Goal: Information Seeking & Learning: Find specific fact

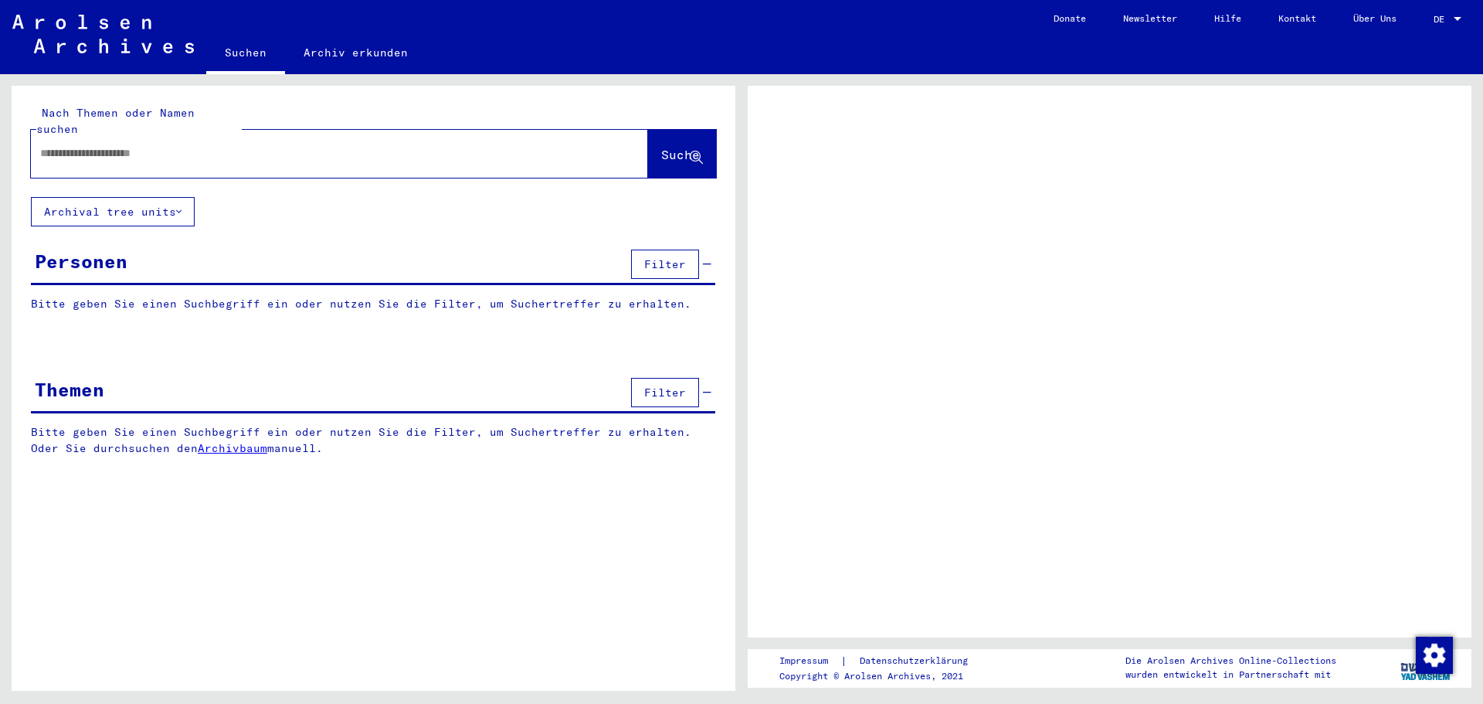
click at [250, 145] on input "text" at bounding box center [325, 153] width 571 height 16
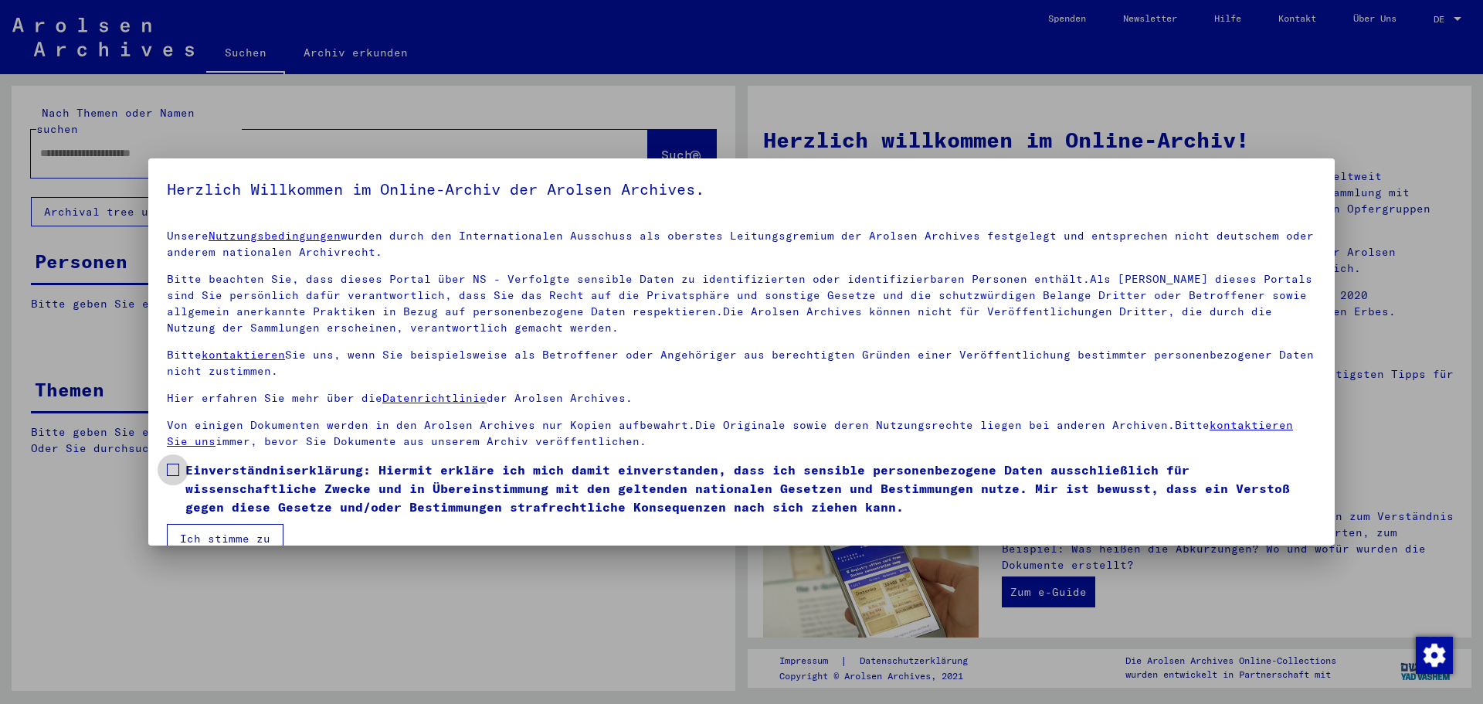
click at [177, 469] on span at bounding box center [173, 470] width 12 height 12
click at [180, 534] on button "Ich stimme zu" at bounding box center [225, 538] width 117 height 29
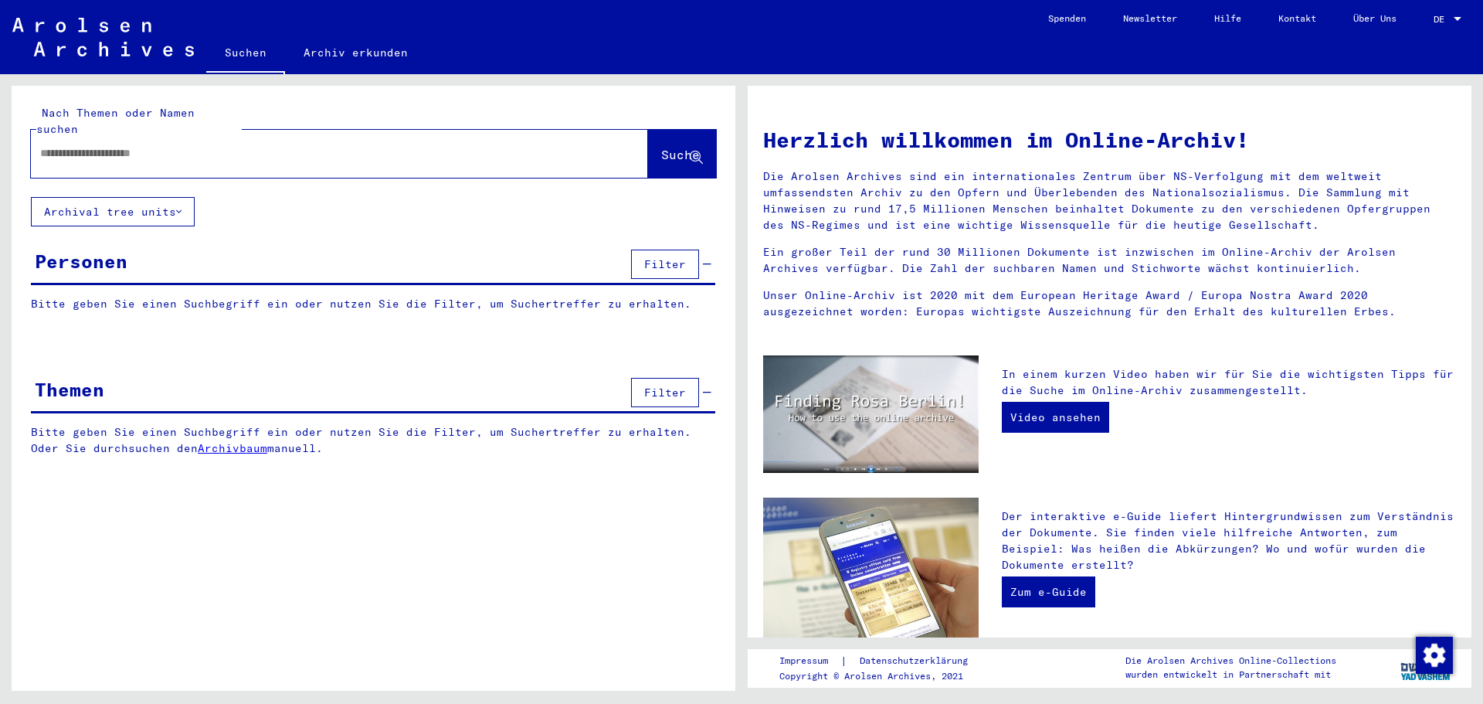
click at [132, 145] on input "text" at bounding box center [321, 153] width 562 height 16
type input "**********"
click at [667, 151] on button "Suche" at bounding box center [682, 154] width 68 height 48
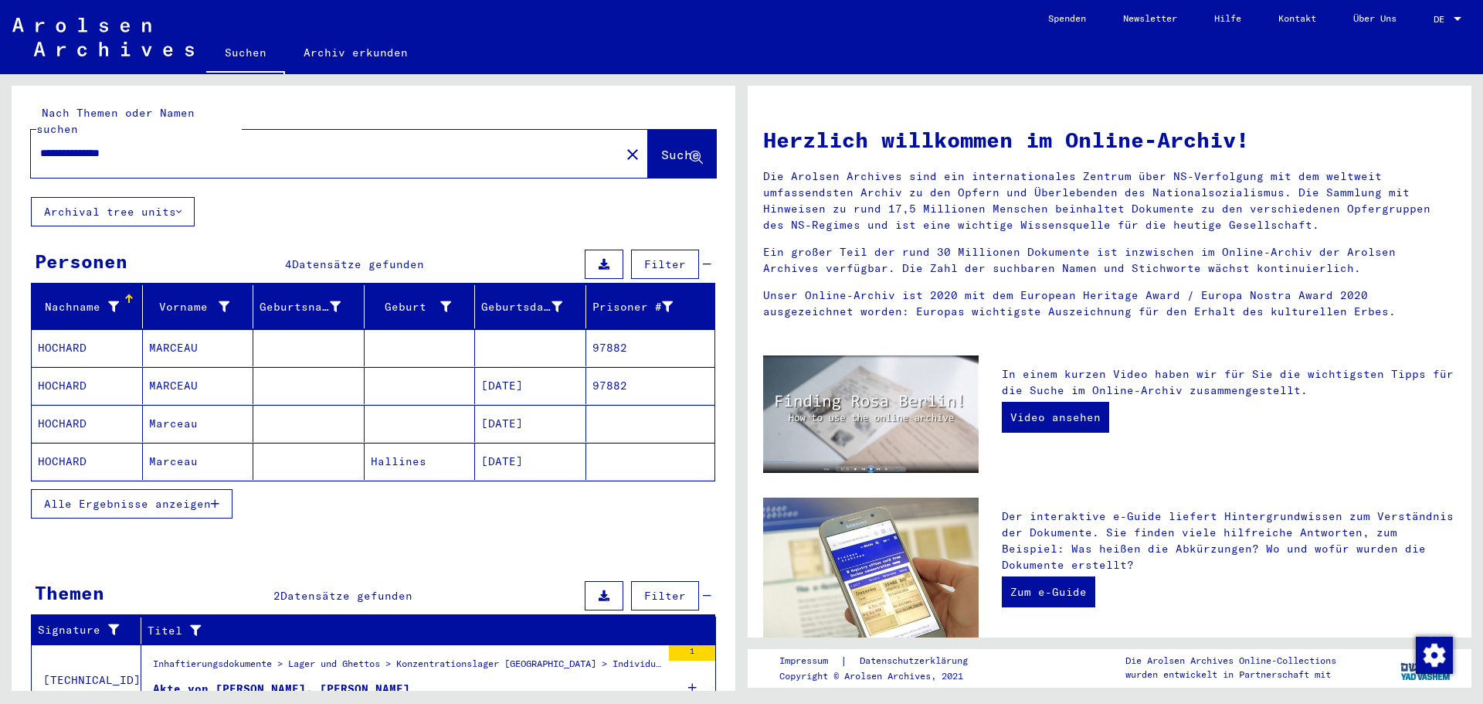
click at [61, 335] on mat-cell "HOCHARD" at bounding box center [87, 347] width 111 height 37
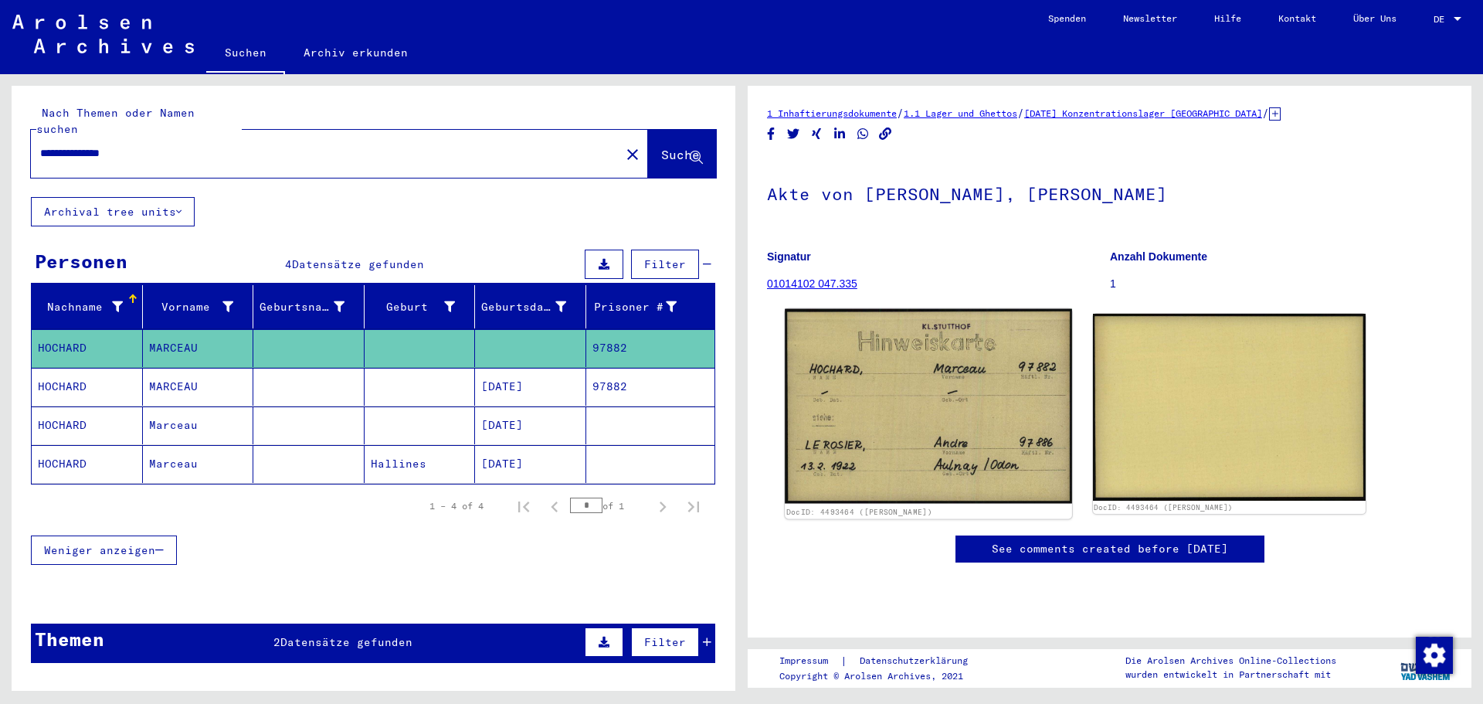
click at [872, 354] on img at bounding box center [928, 406] width 287 height 195
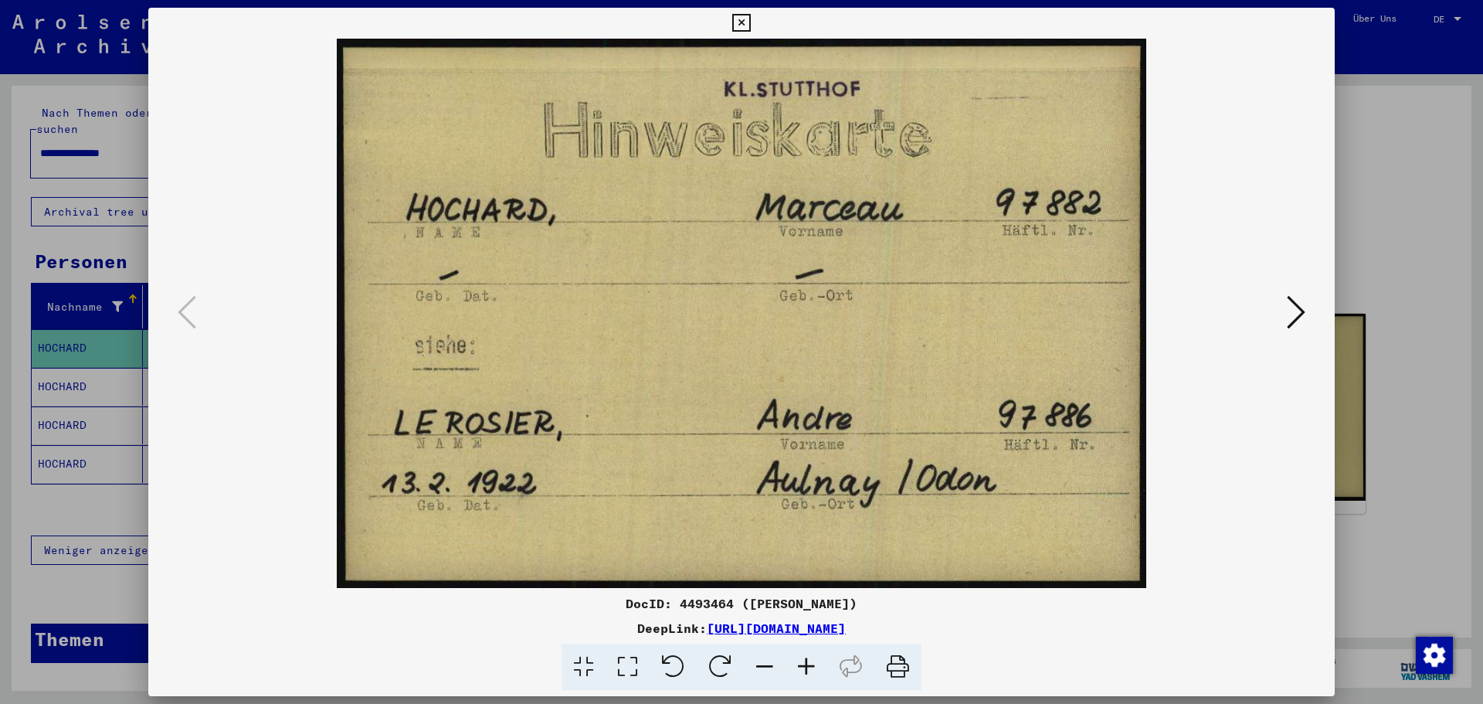
click at [1291, 309] on icon at bounding box center [1296, 312] width 19 height 37
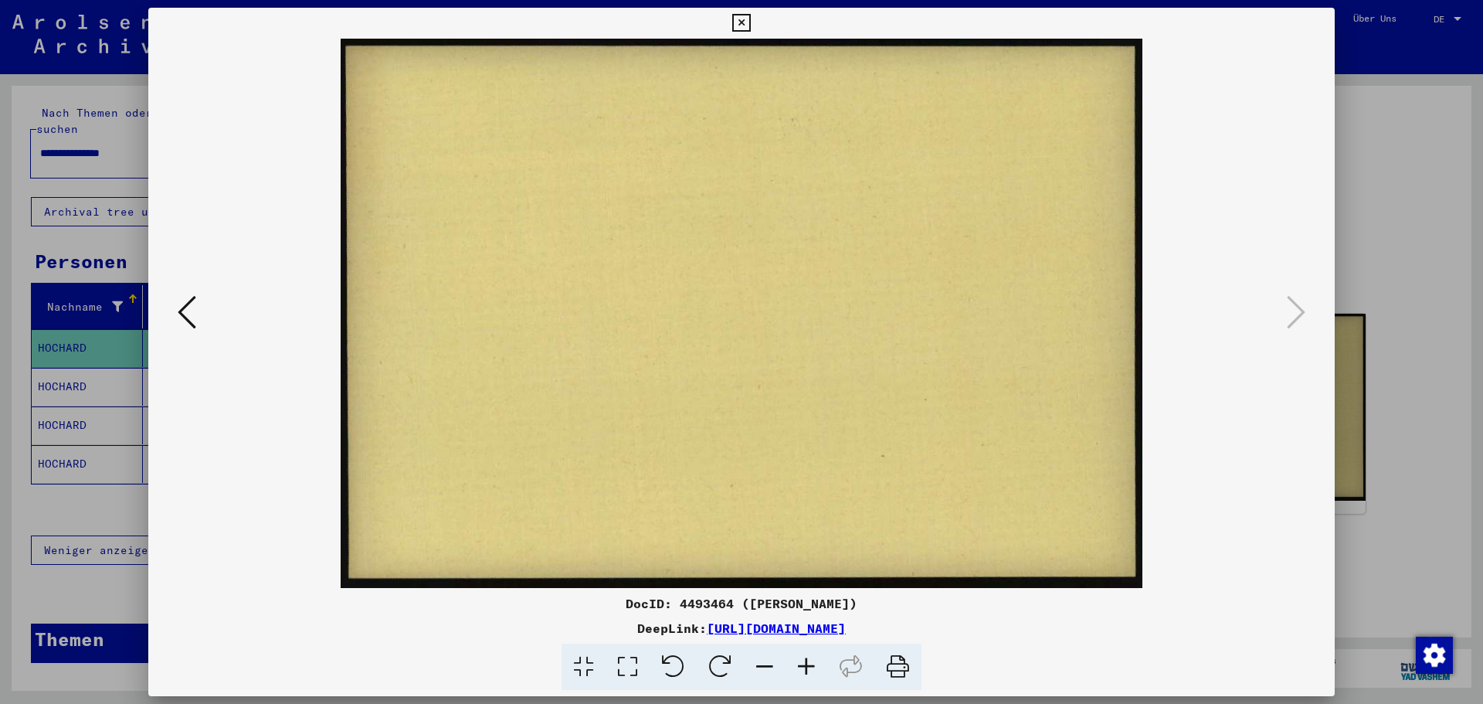
click at [749, 24] on icon at bounding box center [741, 23] width 18 height 19
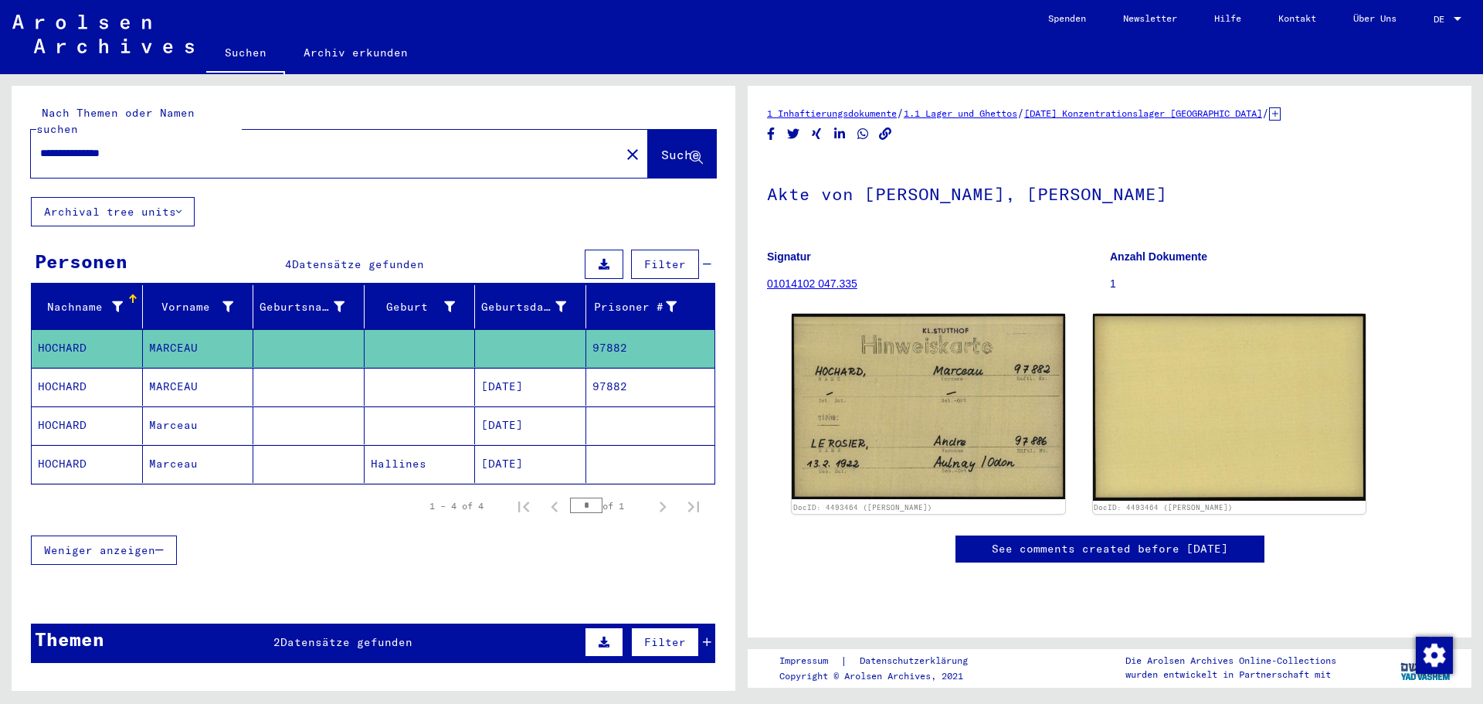
click at [72, 374] on mat-cell "HOCHARD" at bounding box center [87, 387] width 111 height 38
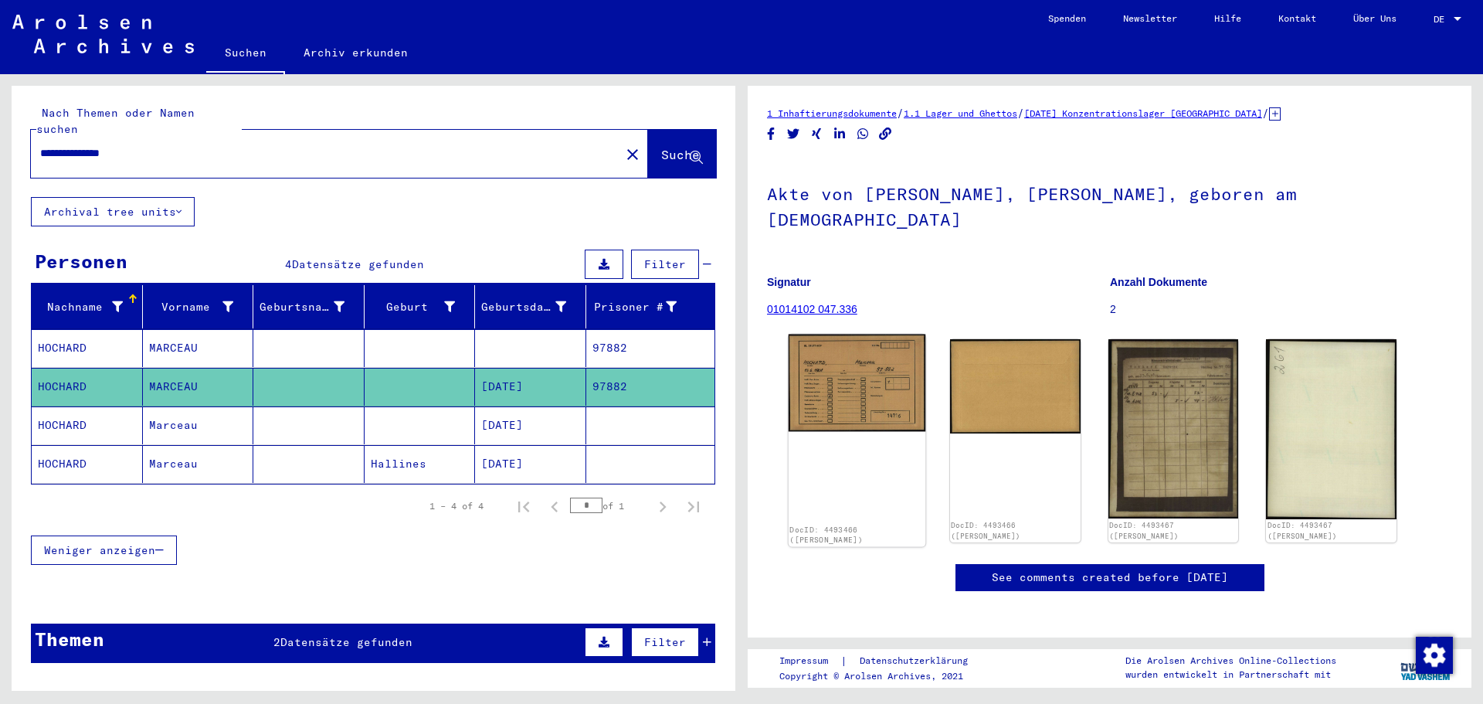
click at [864, 370] on img at bounding box center [857, 383] width 137 height 97
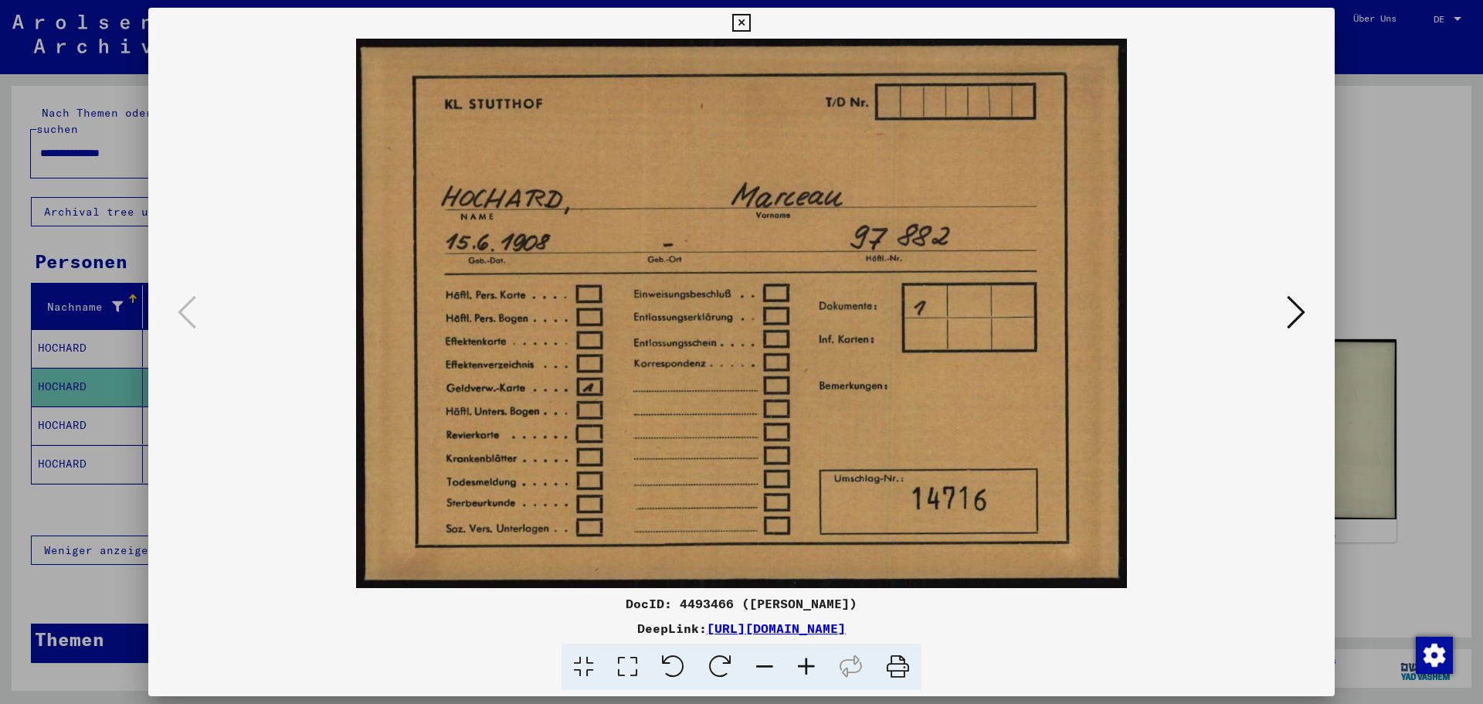
click at [1288, 309] on icon at bounding box center [1296, 312] width 19 height 37
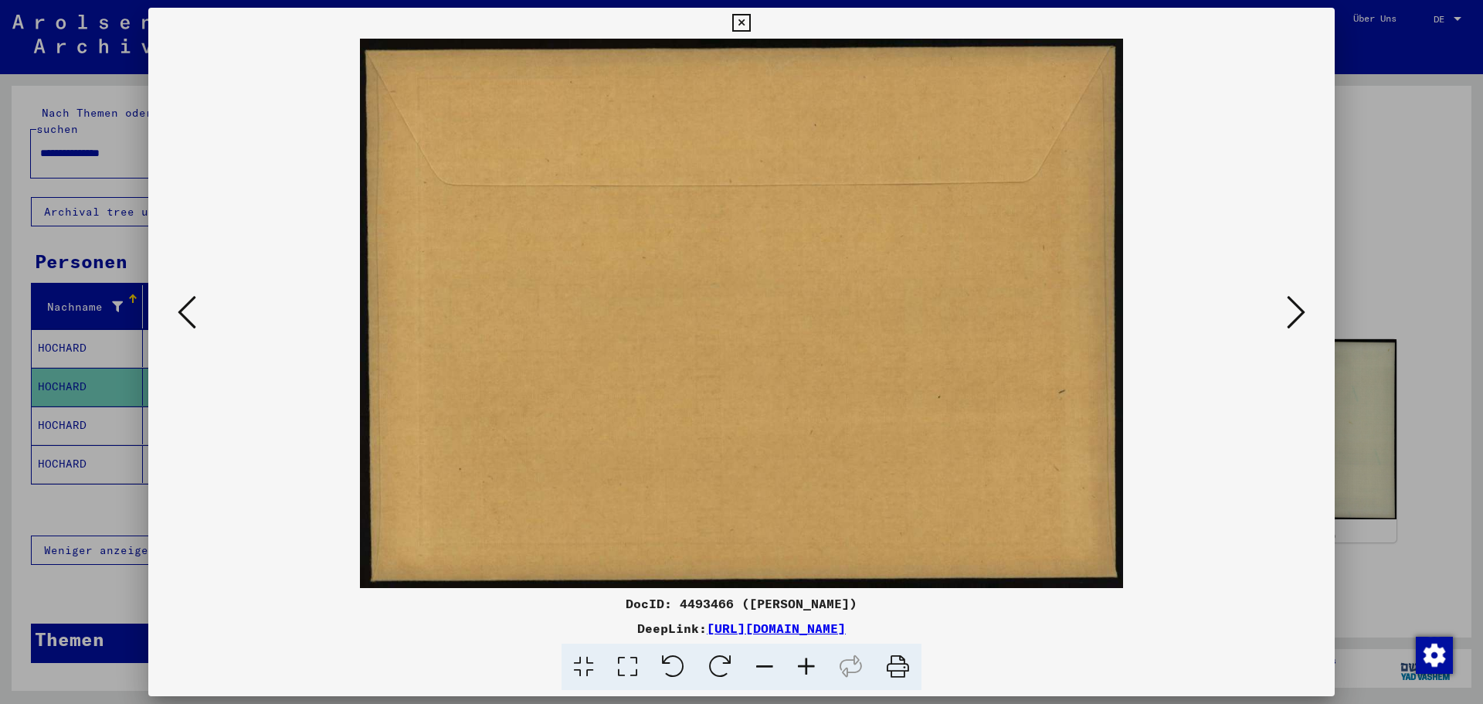
click at [1288, 309] on icon at bounding box center [1296, 312] width 19 height 37
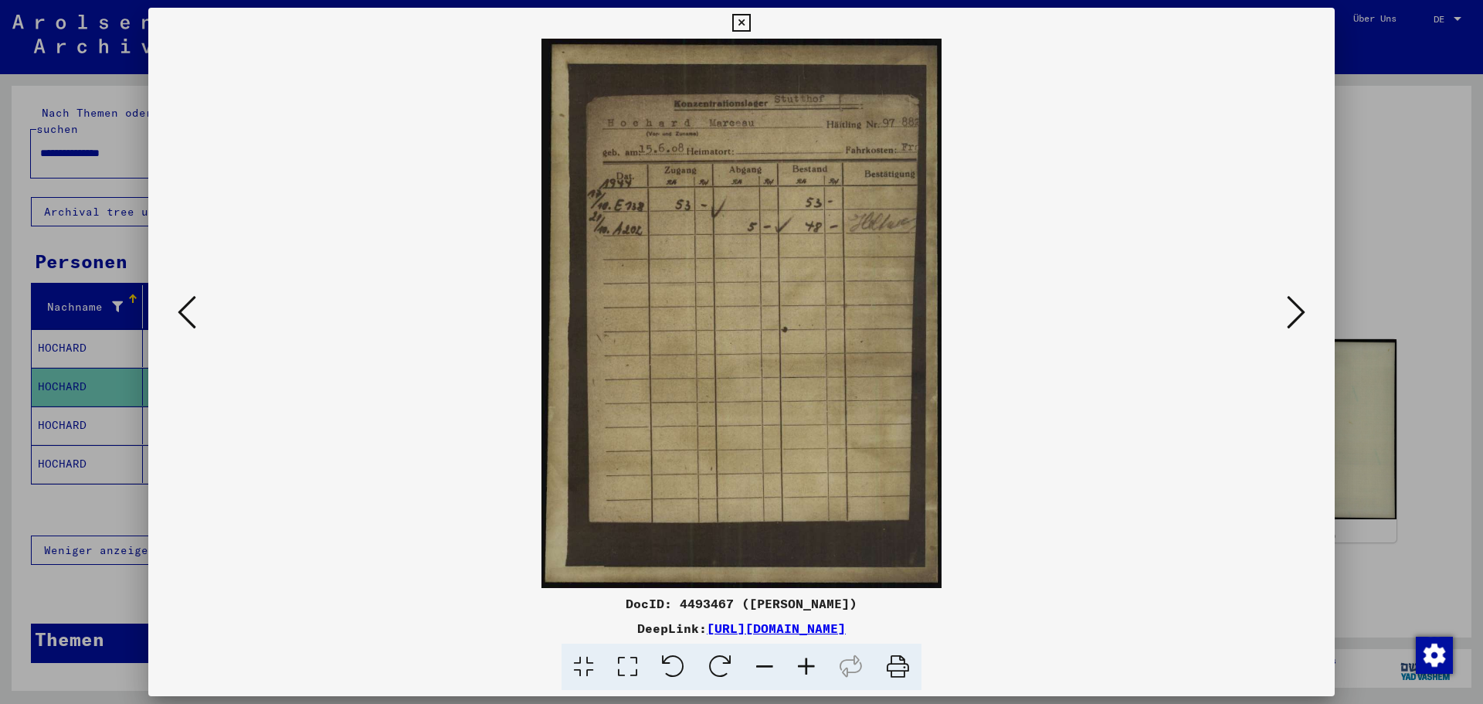
click at [619, 195] on img at bounding box center [742, 313] width 1082 height 549
click at [1302, 315] on icon at bounding box center [1296, 312] width 19 height 37
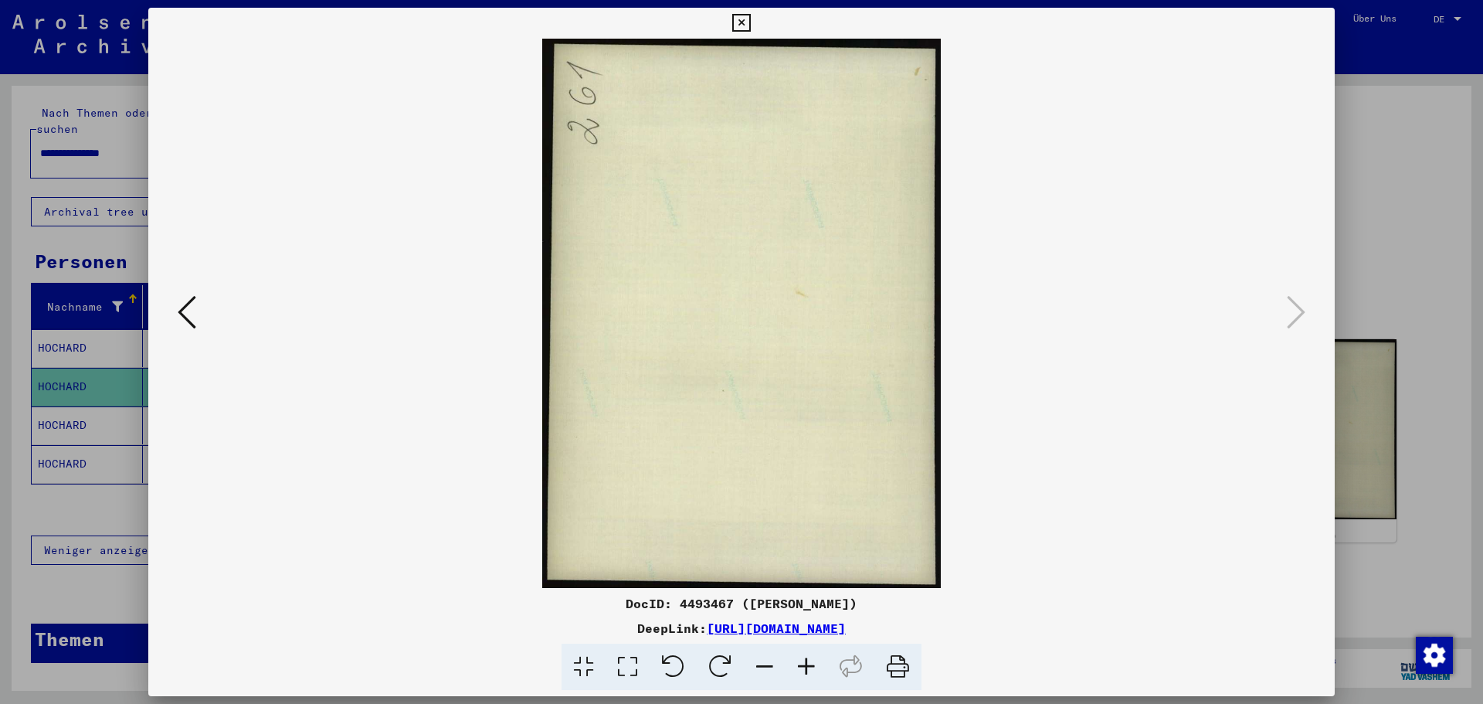
click at [180, 309] on icon at bounding box center [187, 312] width 19 height 37
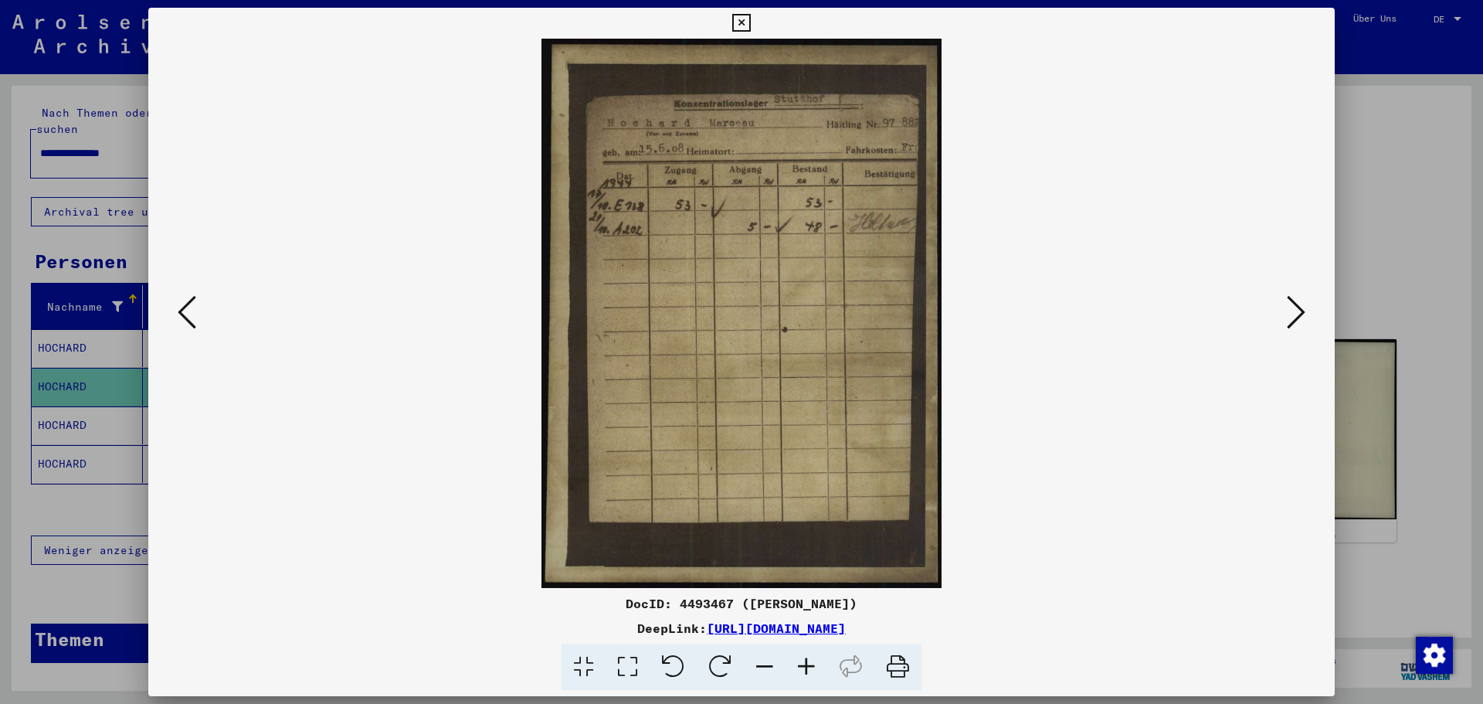
click at [809, 667] on icon at bounding box center [807, 667] width 42 height 47
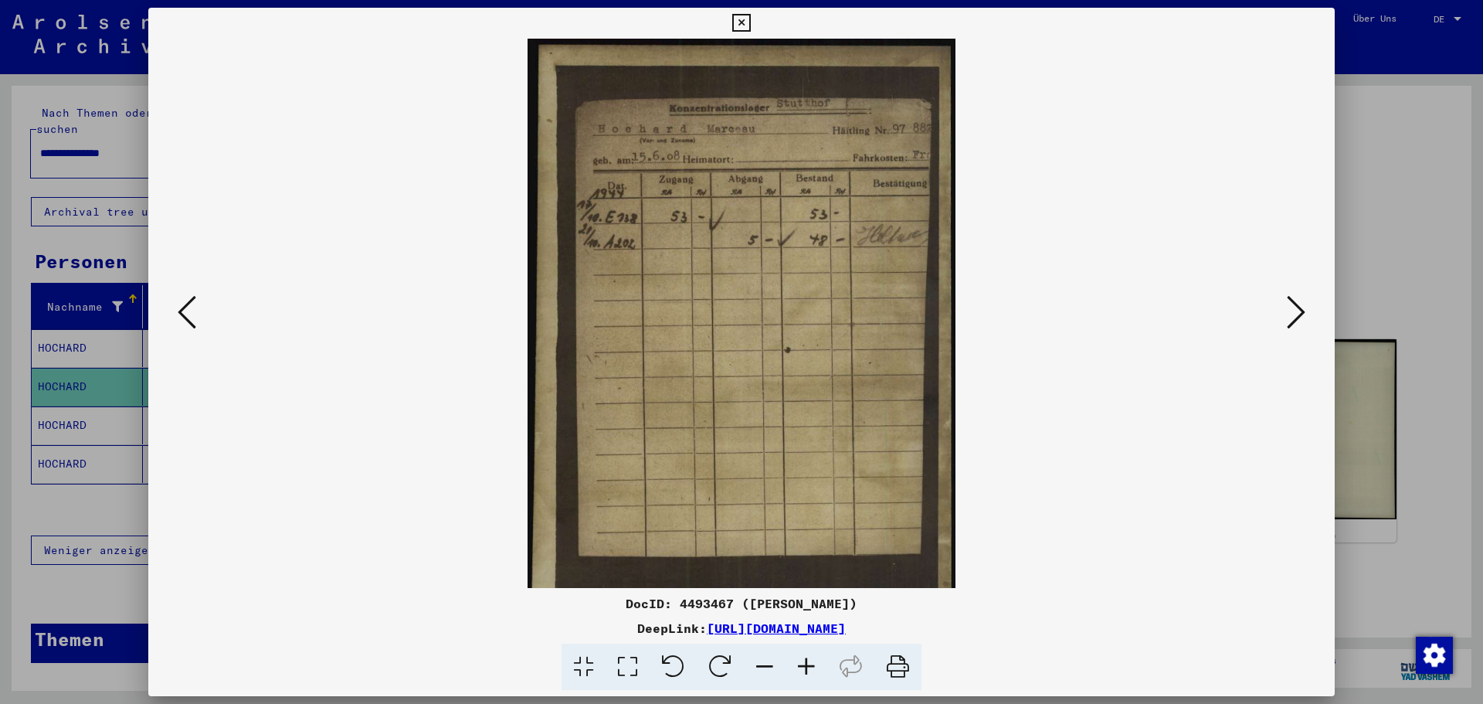
click at [809, 667] on icon at bounding box center [807, 667] width 42 height 47
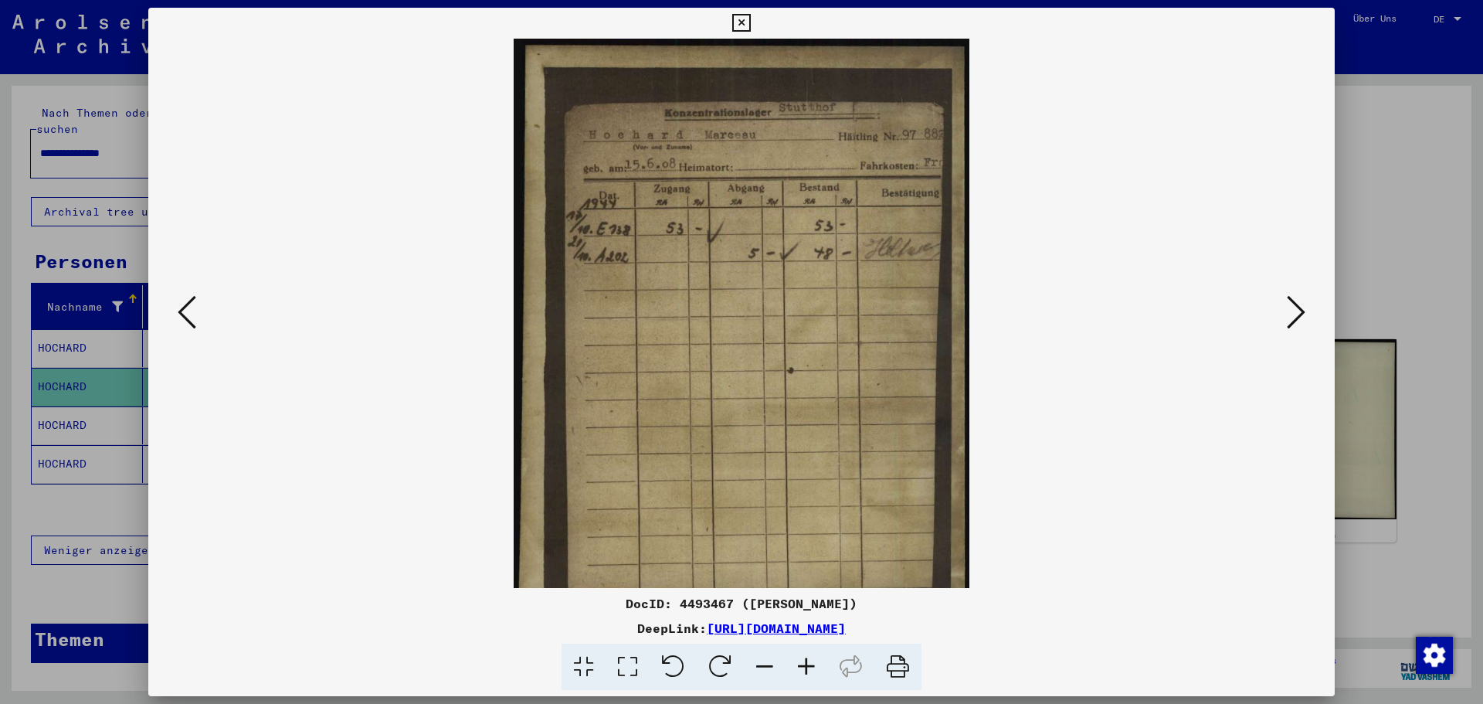
click at [809, 667] on icon at bounding box center [807, 667] width 42 height 47
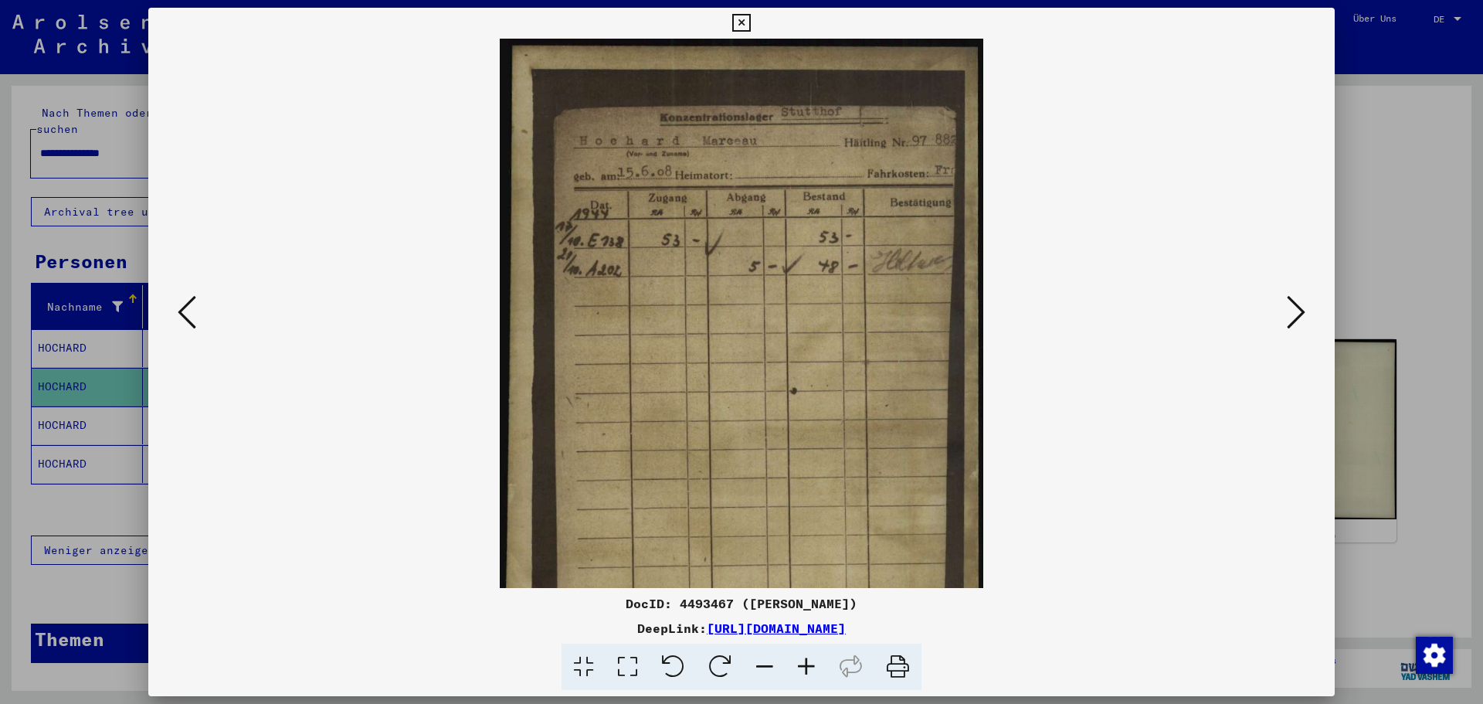
click at [809, 667] on icon at bounding box center [807, 667] width 42 height 47
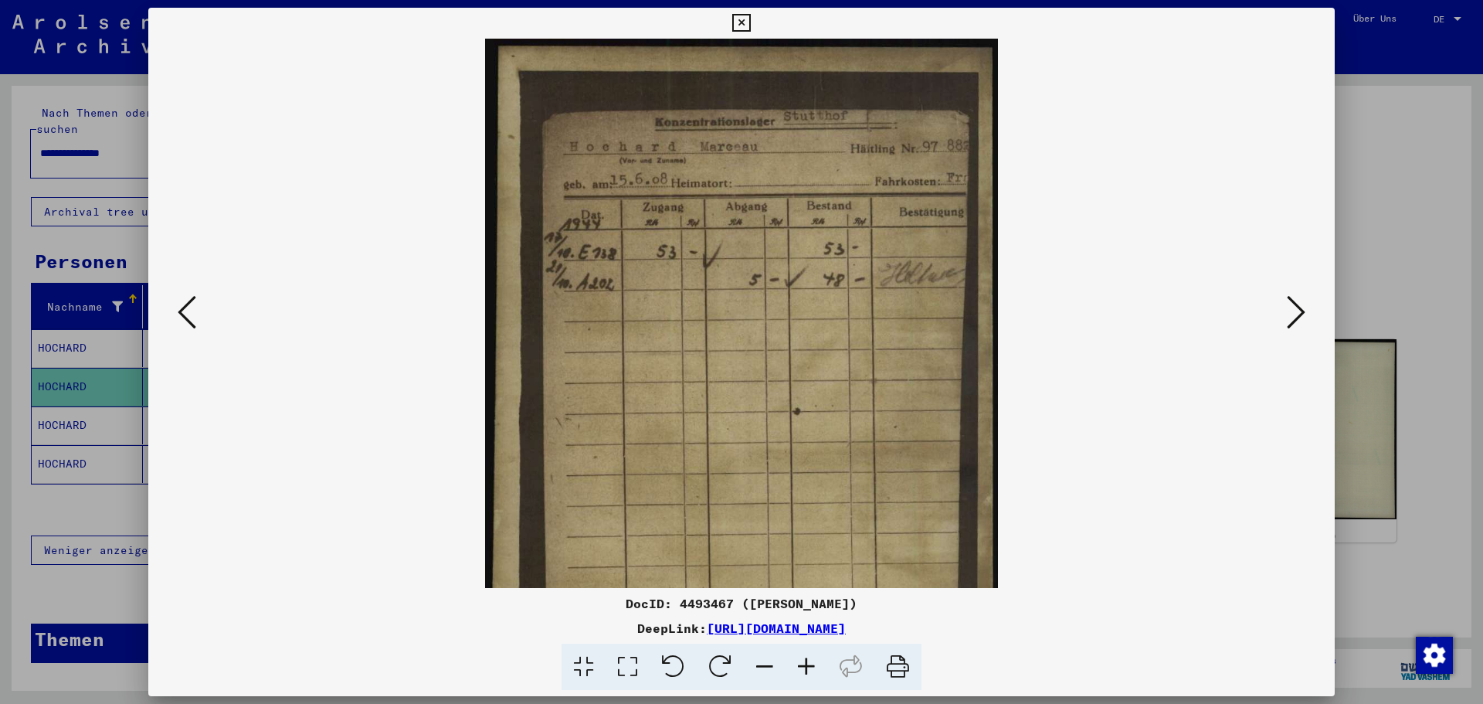
click at [809, 667] on icon at bounding box center [807, 667] width 42 height 47
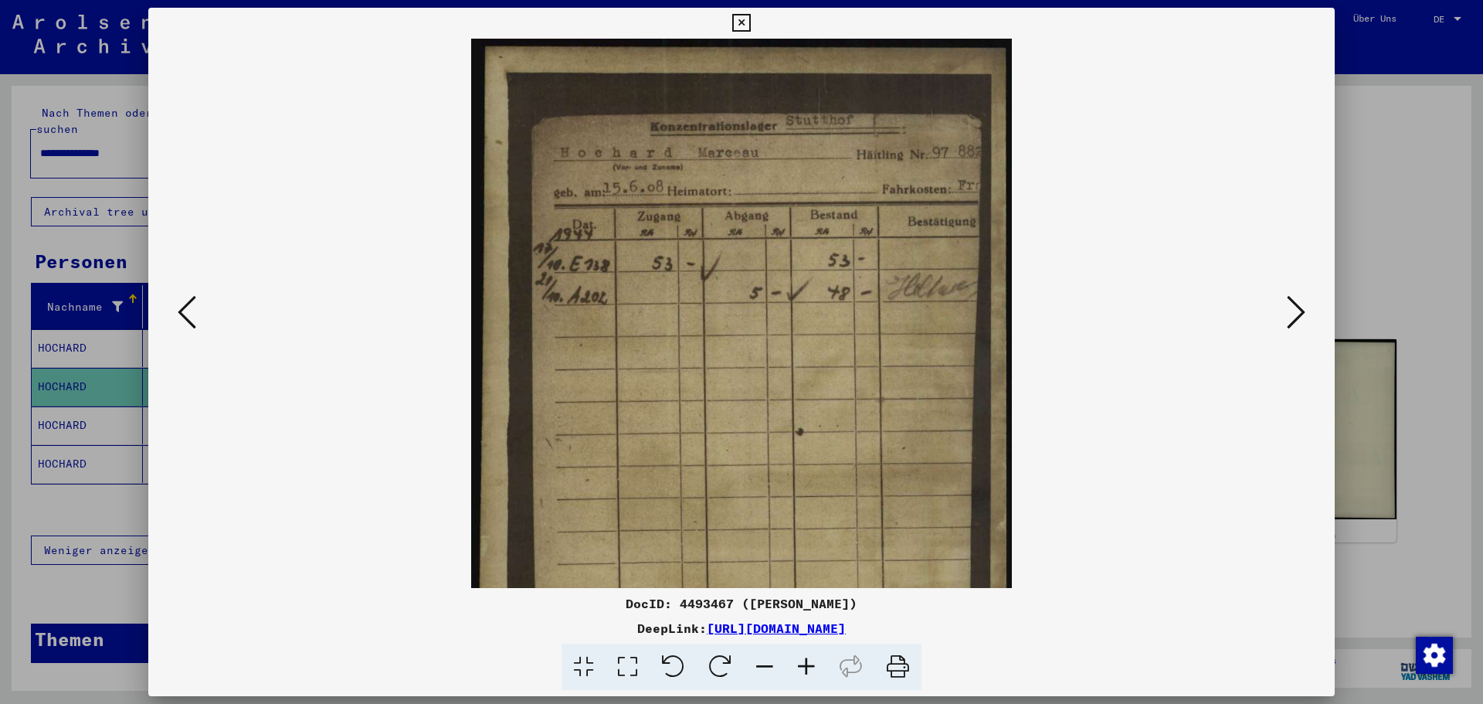
click at [809, 667] on icon at bounding box center [807, 667] width 42 height 47
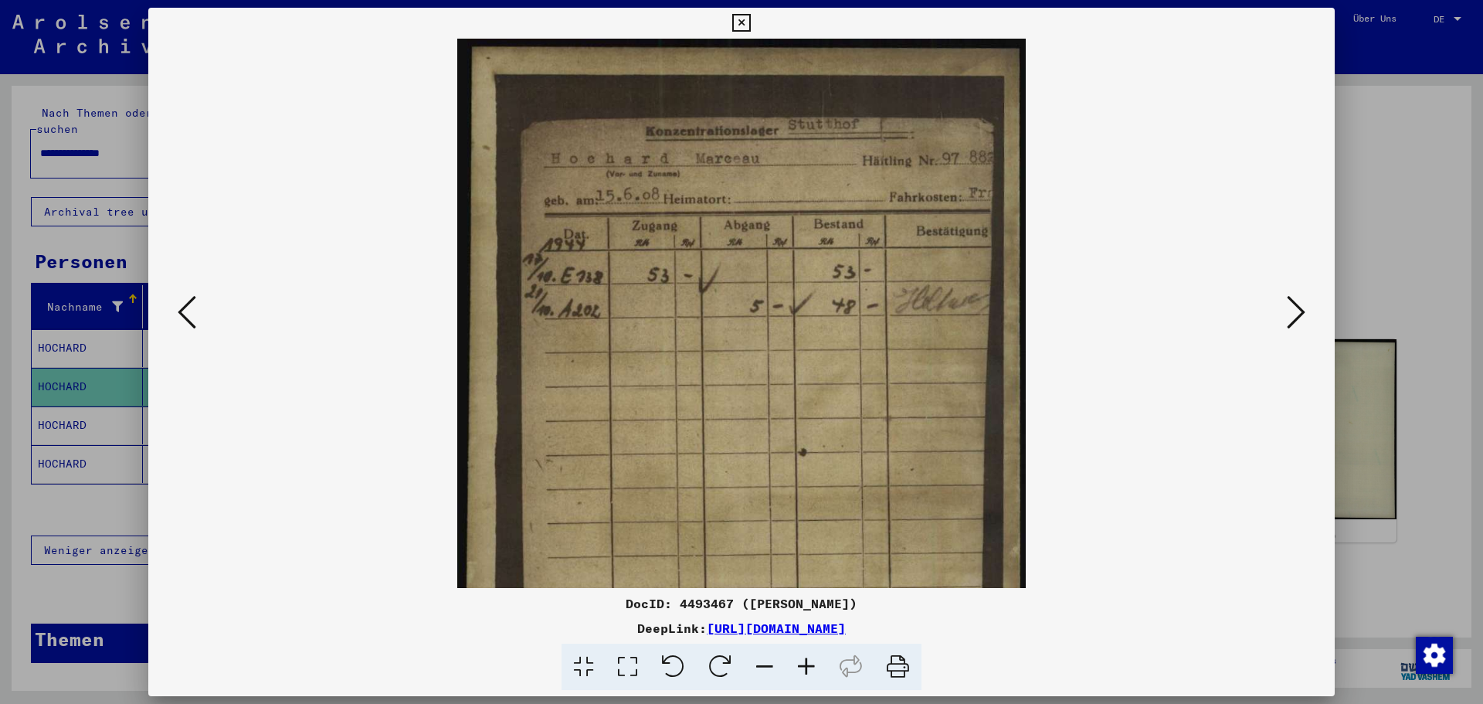
click at [809, 667] on icon at bounding box center [807, 667] width 42 height 47
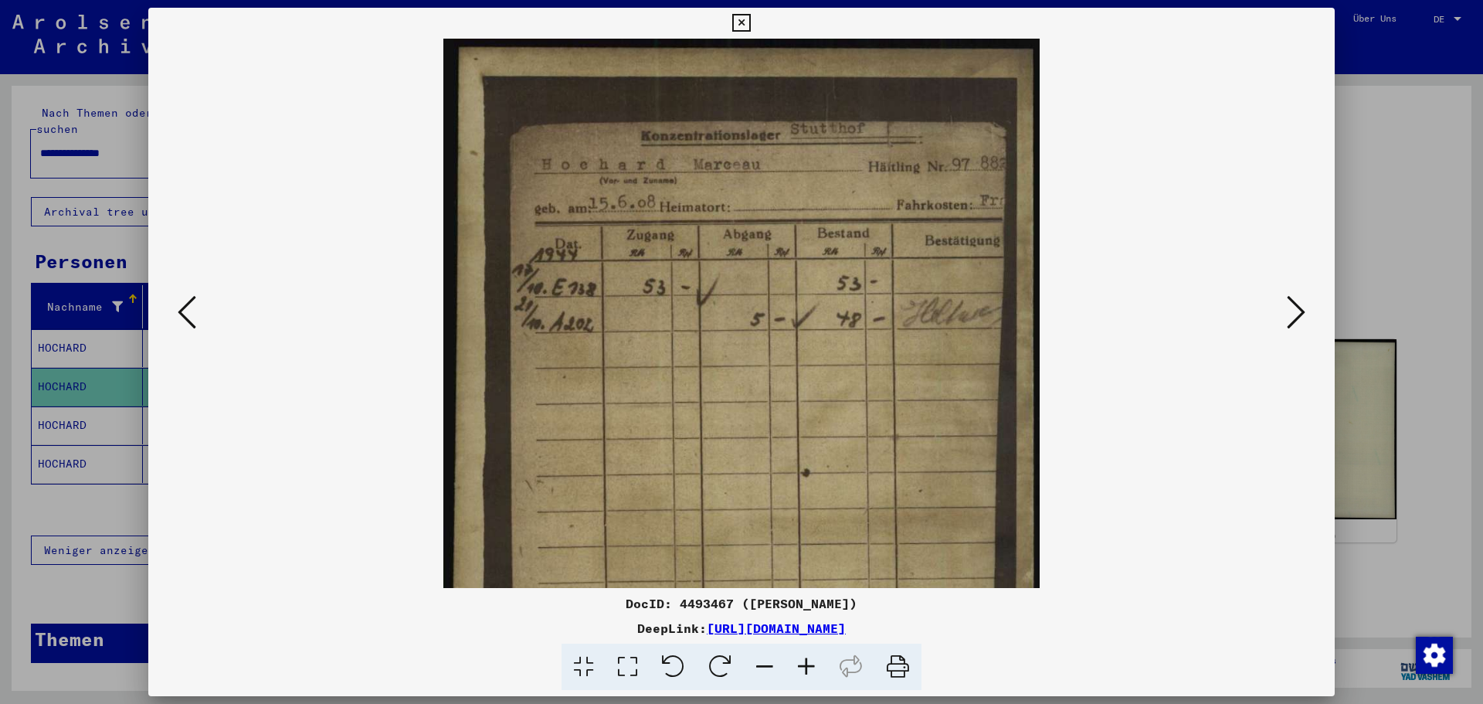
click at [809, 667] on icon at bounding box center [807, 667] width 42 height 47
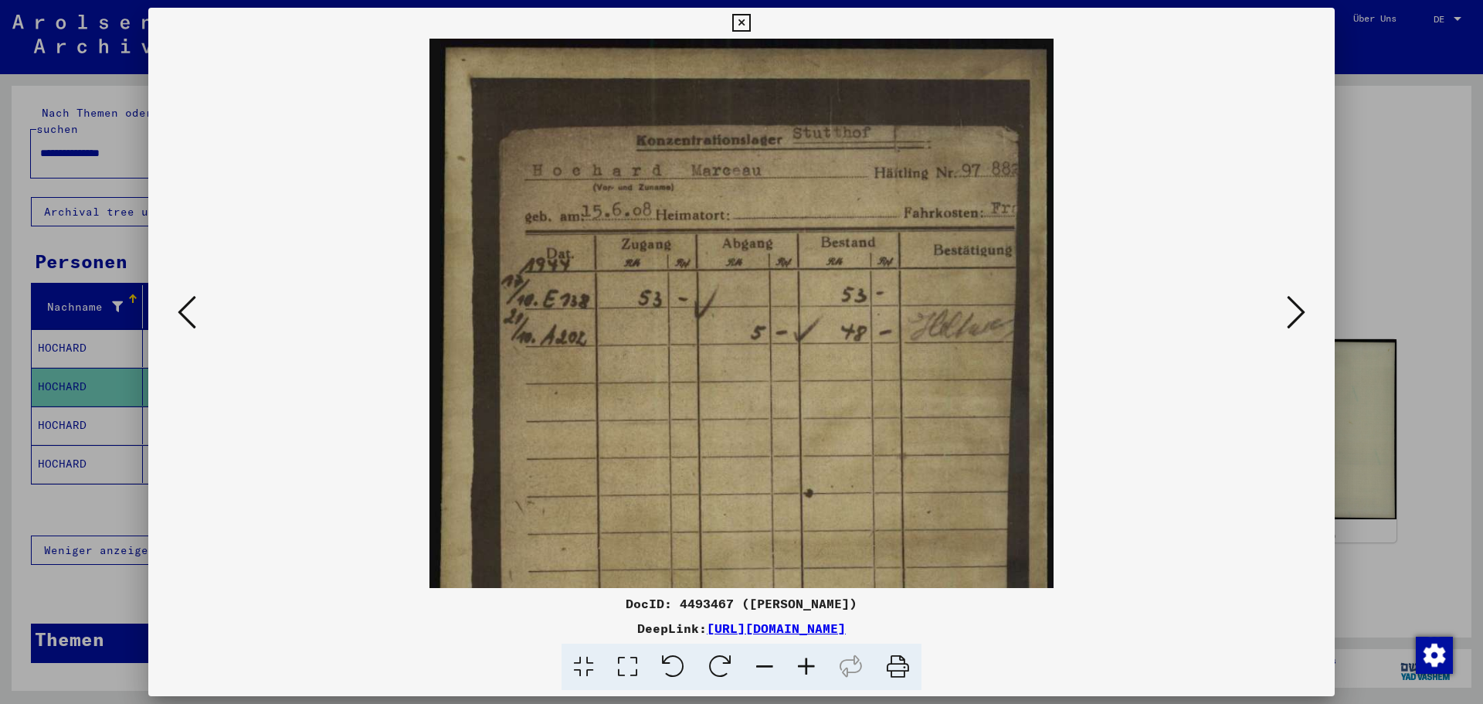
click at [809, 667] on icon at bounding box center [807, 667] width 42 height 47
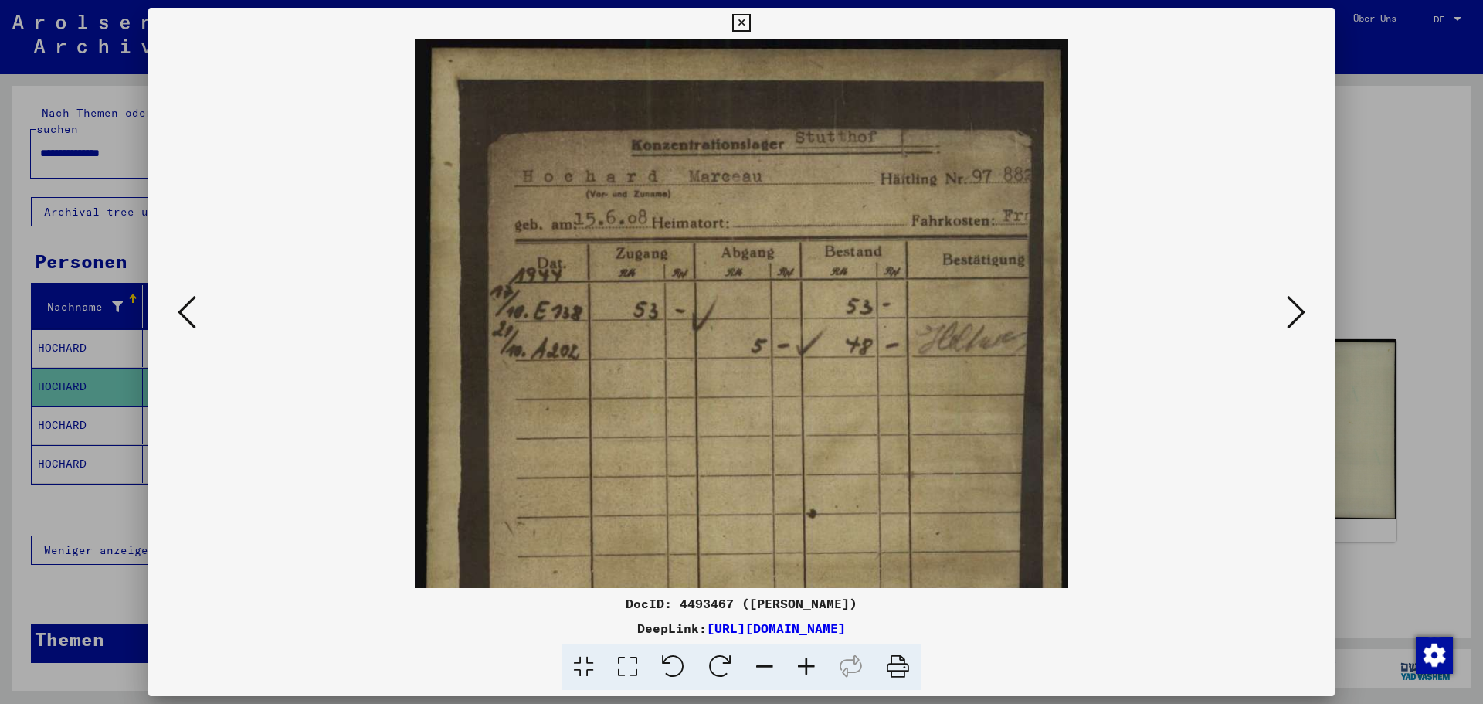
click at [809, 667] on icon at bounding box center [807, 667] width 42 height 47
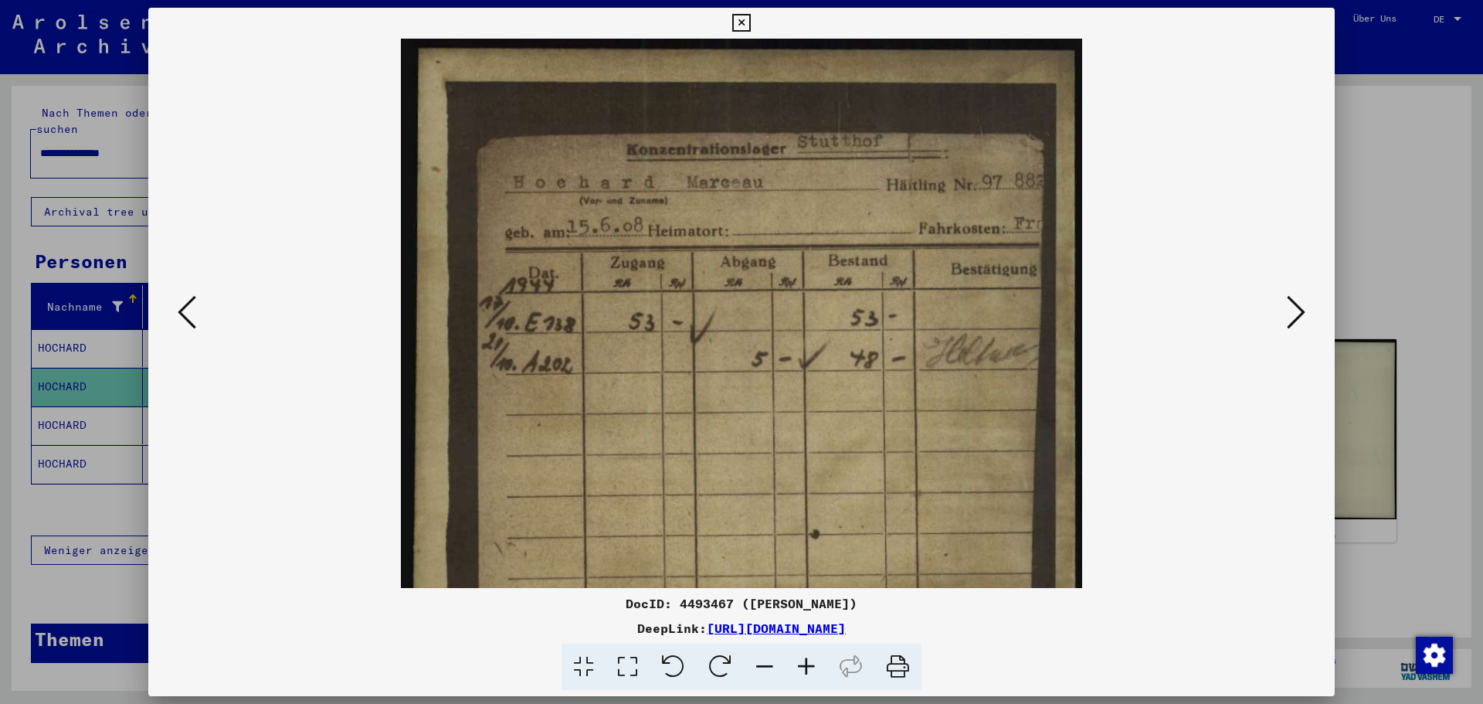
click at [809, 667] on icon at bounding box center [807, 667] width 42 height 47
